Goal: Task Accomplishment & Management: Use online tool/utility

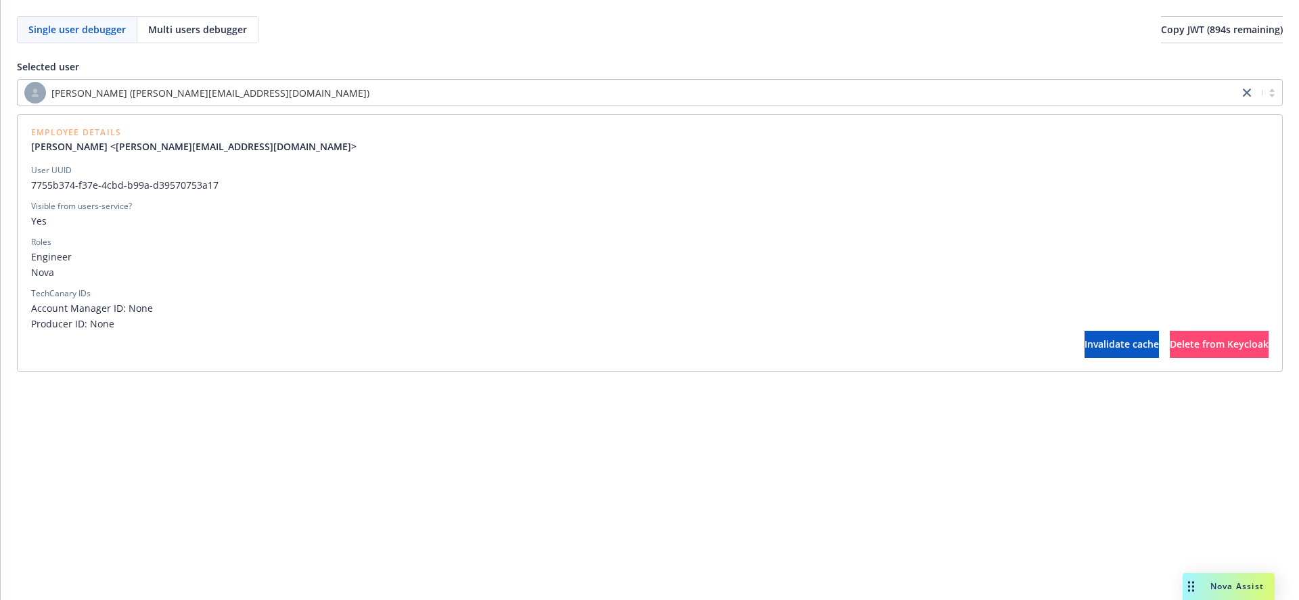
click at [43, 181] on span "7755b374-f37e-4cbd-b99a-d39570753a17" at bounding box center [650, 185] width 1238 height 14
drag, startPoint x: 43, startPoint y: 181, endPoint x: 162, endPoint y: 183, distance: 119.8
click at [162, 183] on span "7755b374-f37e-4cbd-b99a-d39570753a17" at bounding box center [650, 185] width 1238 height 14
copy span "7755b374-f37e-4cbd-b99a-d39570753a17"
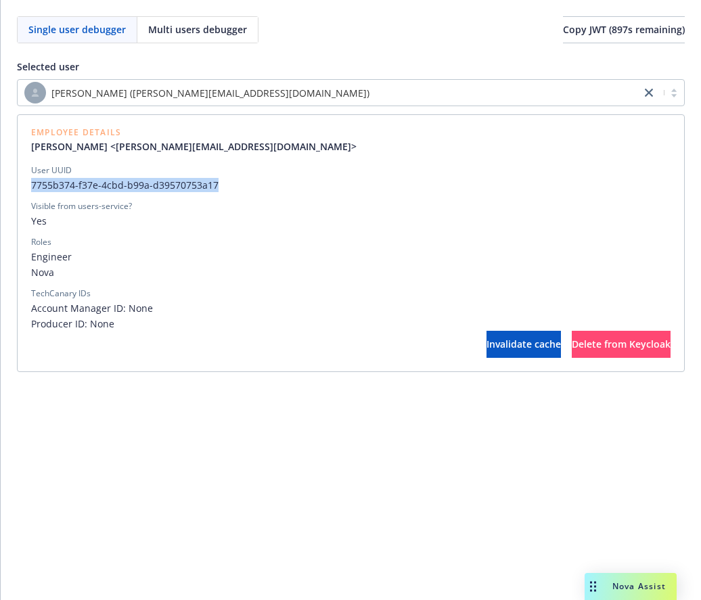
click at [154, 185] on span "7755b374-f37e-4cbd-b99a-d39570753a17" at bounding box center [351, 185] width 640 height 14
click at [249, 91] on span "Guilherme Simas (guilherme.simas@newfront.com)" at bounding box center [210, 93] width 318 height 14
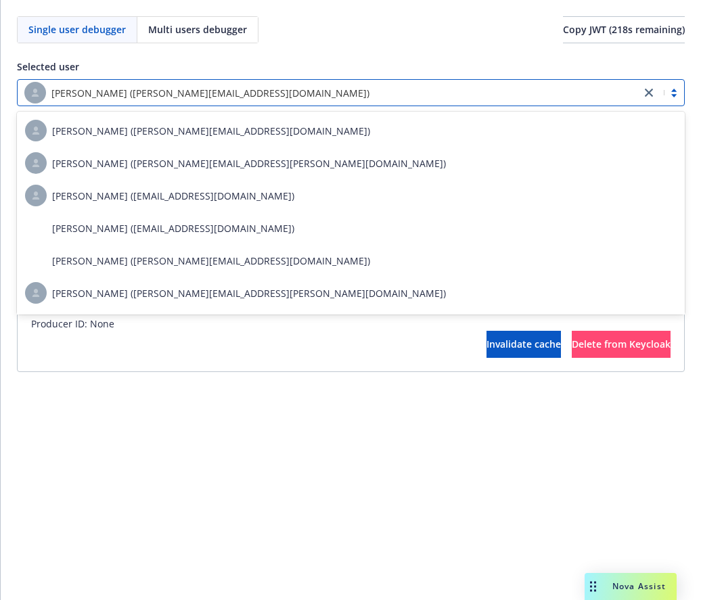
paste input "9376556d-3ccd-4c03-9b0a-3b000a410629"
type input "9376556d-3ccd-4c03-9b0a-3b000a410629"
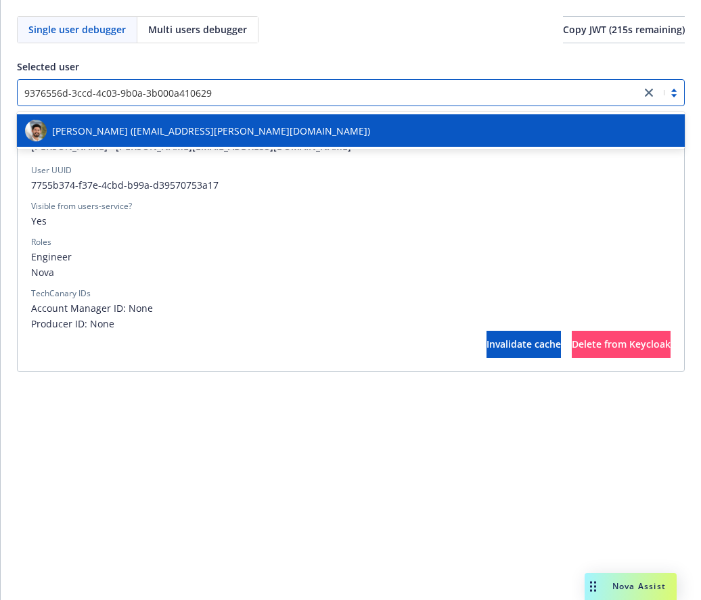
click at [160, 133] on span "Dylon Riley (dylon.riley@newfront.com)" at bounding box center [211, 131] width 318 height 14
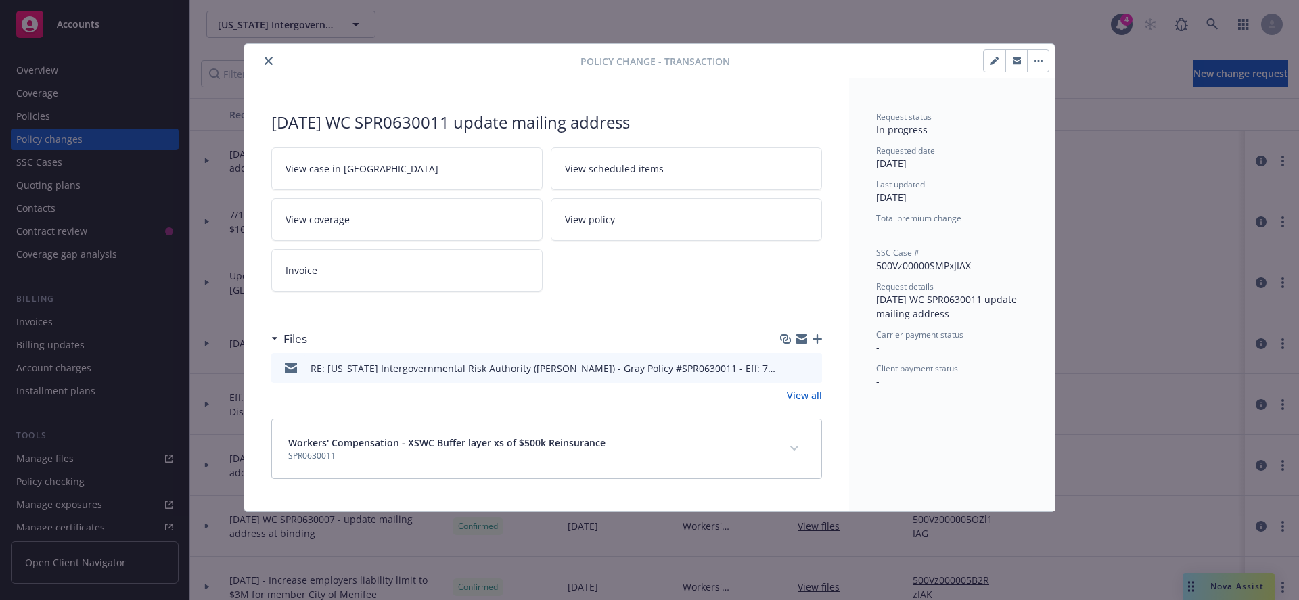
click at [808, 395] on link "View all" at bounding box center [804, 395] width 35 height 14
click at [811, 367] on icon "preview file" at bounding box center [809, 367] width 12 height 9
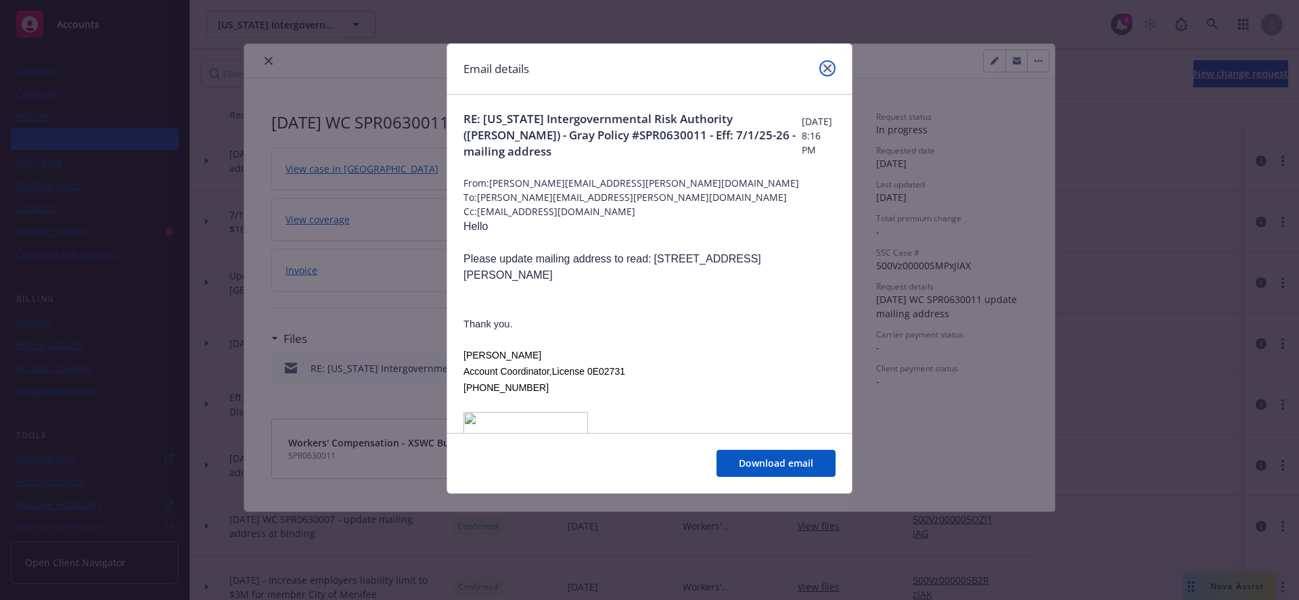
click at [828, 67] on icon "close" at bounding box center [828, 68] width 8 height 8
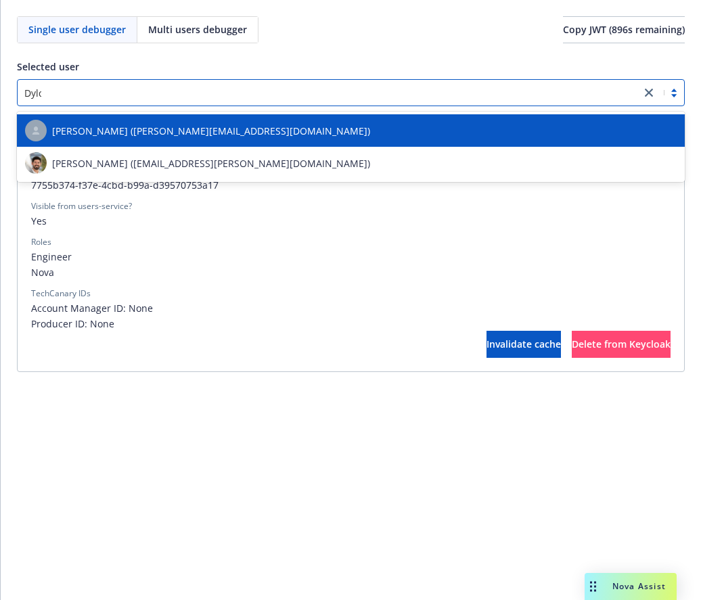
type input "Dylon"
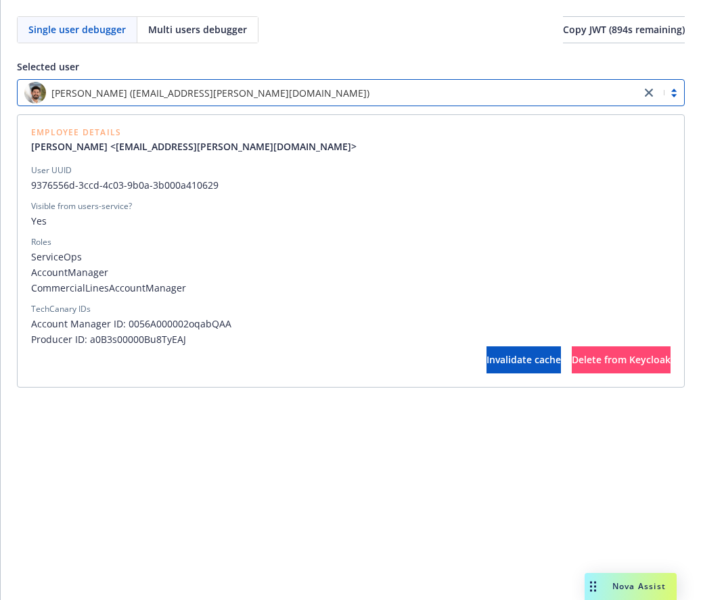
click at [39, 186] on span "9376556d-3ccd-4c03-9b0a-3b000a410629" at bounding box center [351, 185] width 640 height 14
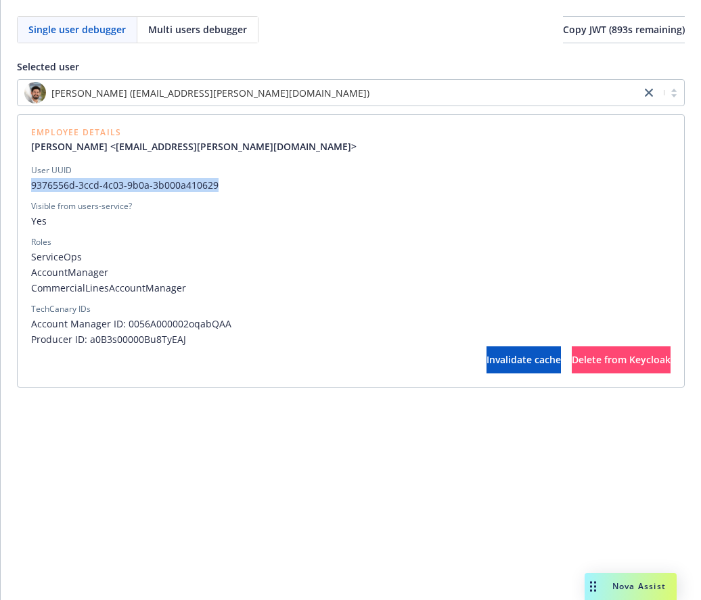
drag, startPoint x: 39, startPoint y: 186, endPoint x: 160, endPoint y: 185, distance: 120.5
click at [160, 185] on span "9376556d-3ccd-4c03-9b0a-3b000a410629" at bounding box center [351, 185] width 640 height 14
copy span "9376556d-3ccd-4c03-9b0a-3b000a410629"
click at [632, 35] on span "Copy JWT ( 858 s remaining)" at bounding box center [624, 29] width 122 height 13
click at [635, 22] on button "Copy JWT ( 482 s remaining)" at bounding box center [624, 29] width 122 height 27
